Goal: Task Accomplishment & Management: Manage account settings

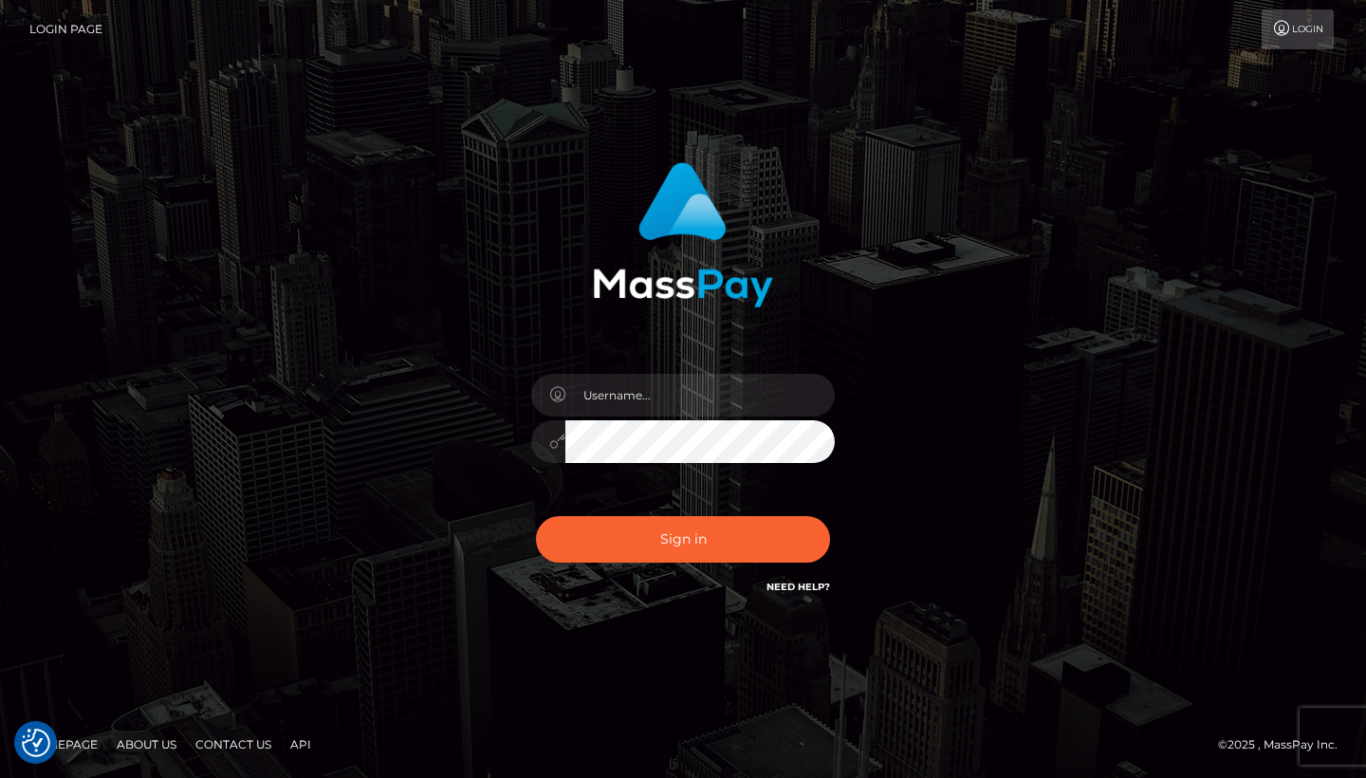
checkbox input "true"
type input "[EMAIL_ADDRESS][DOMAIN_NAME]"
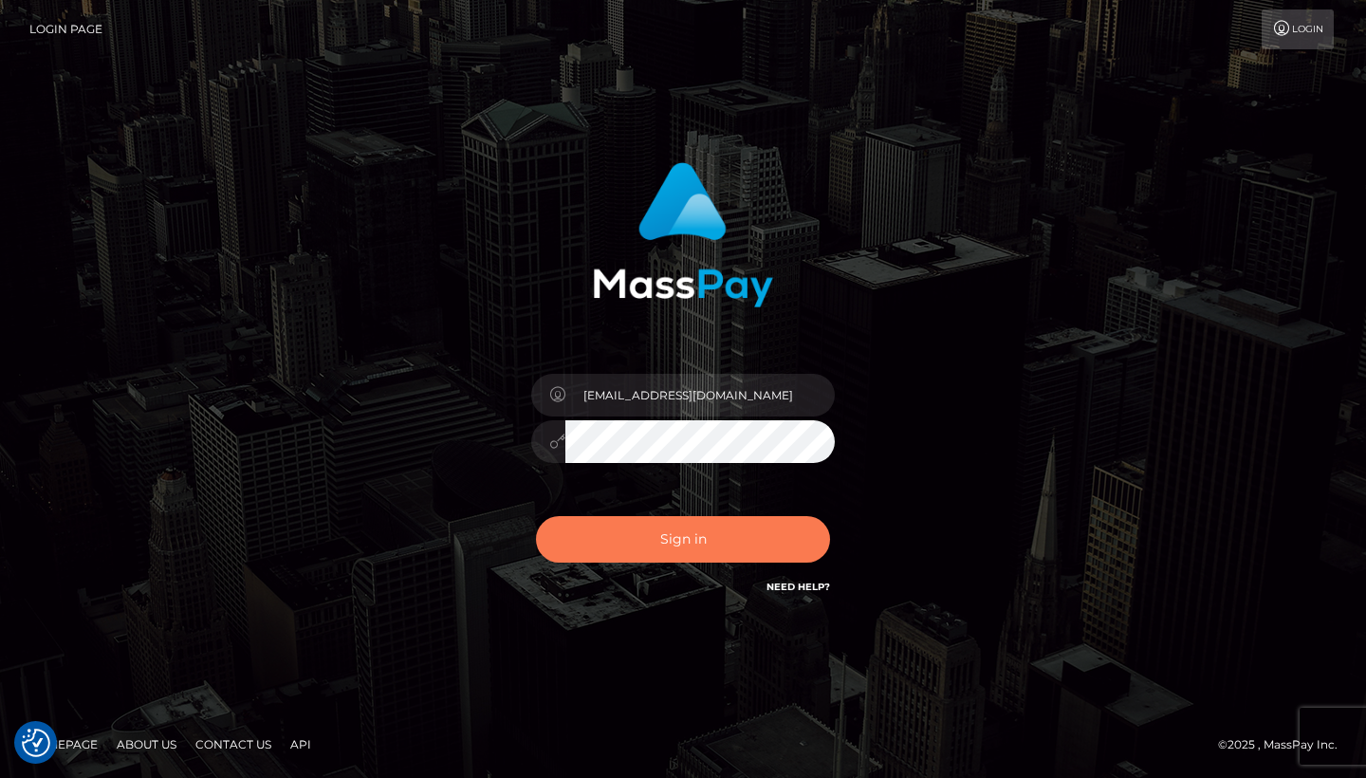
click at [746, 546] on button "Sign in" at bounding box center [683, 539] width 294 height 46
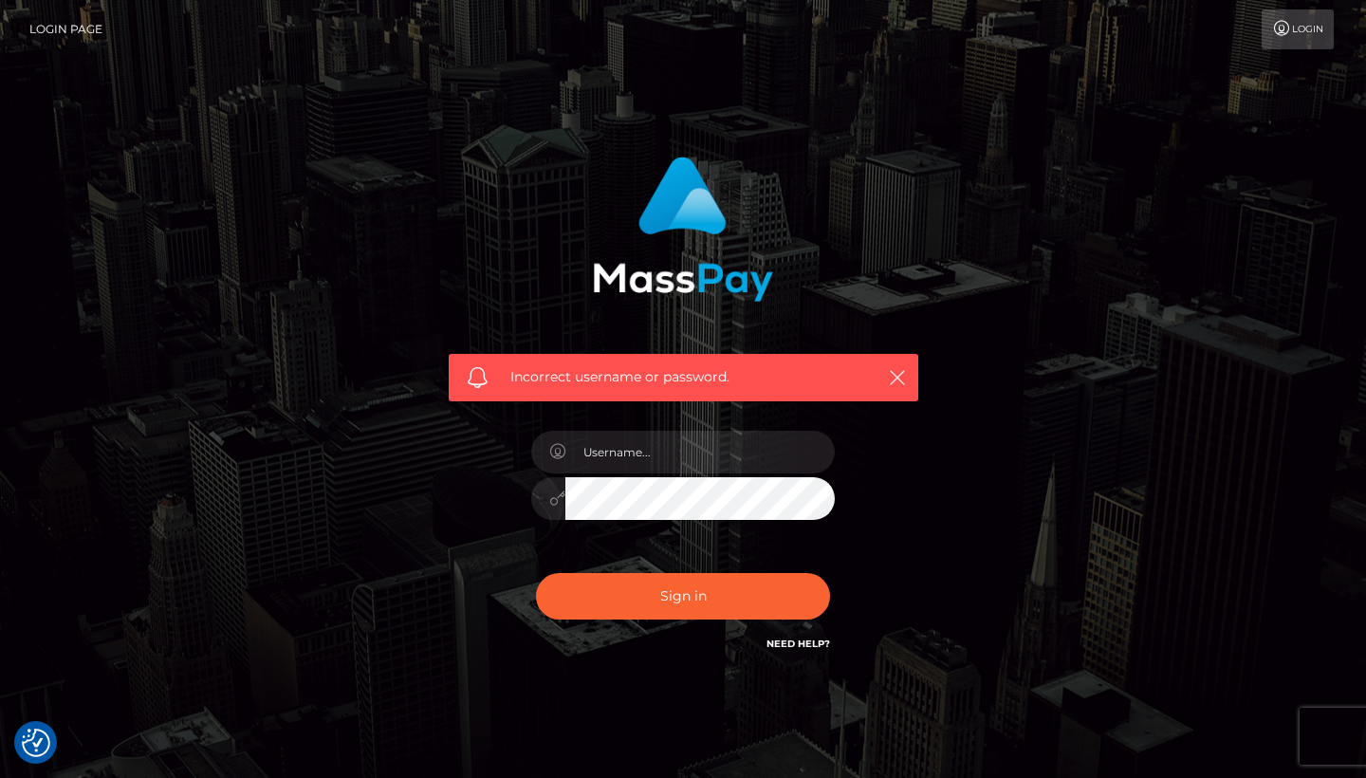
click at [878, 603] on div "Incorrect username or password." at bounding box center [683, 405] width 498 height 526
click at [795, 644] on link "Need Help?" at bounding box center [798, 643] width 64 height 12
